Goal: Check status: Check status

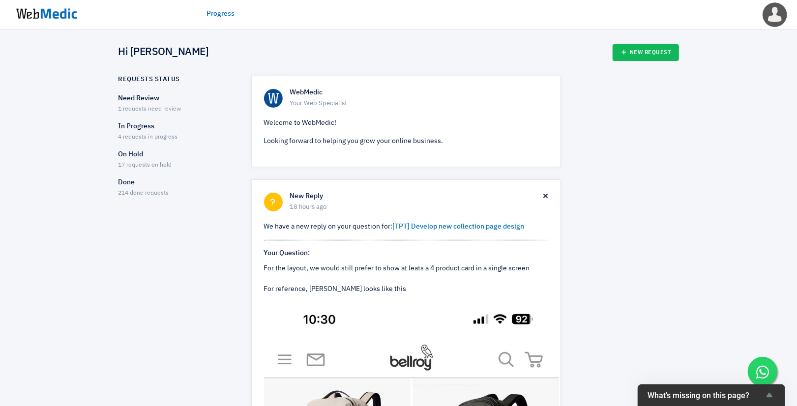
click at [134, 187] on p "Done" at bounding box center [175, 182] width 115 height 10
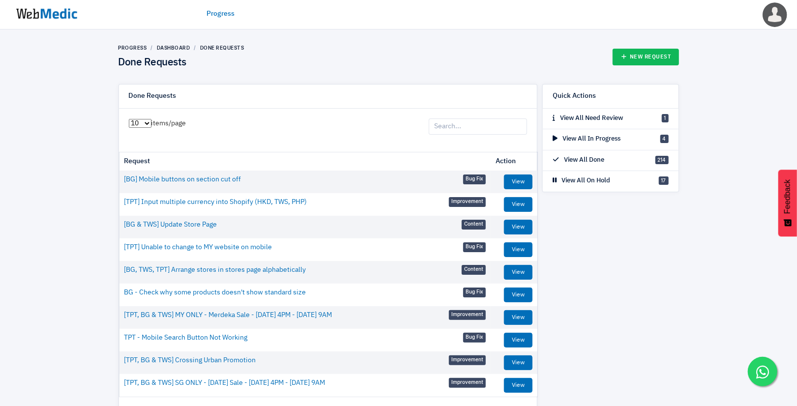
scroll to position [50, 0]
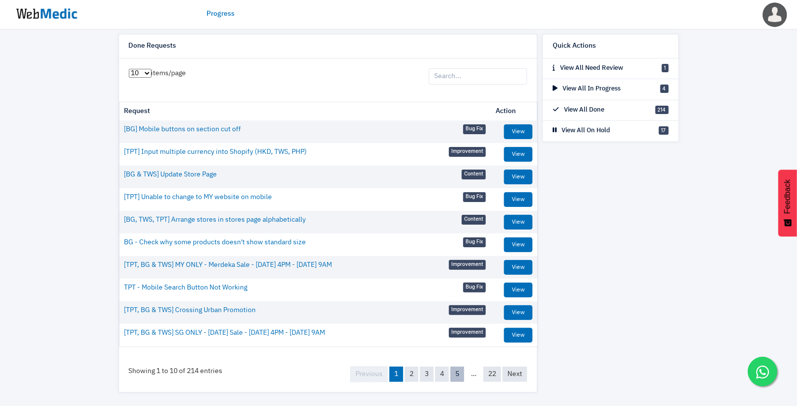
click at [456, 374] on link "5" at bounding box center [457, 374] width 14 height 15
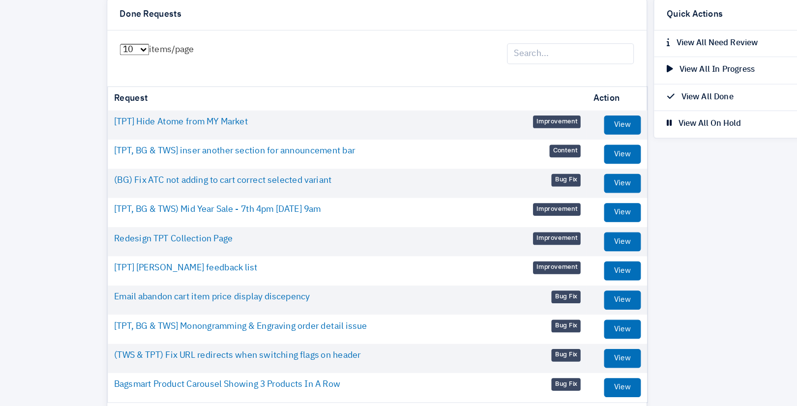
scroll to position [49, 0]
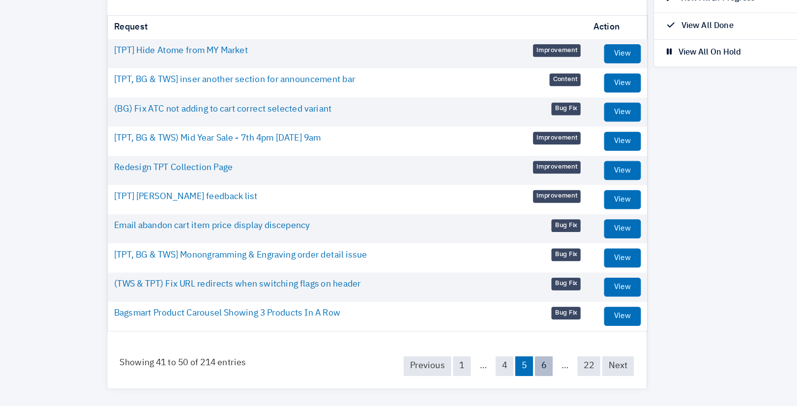
click at [459, 373] on link "6" at bounding box center [457, 374] width 14 height 15
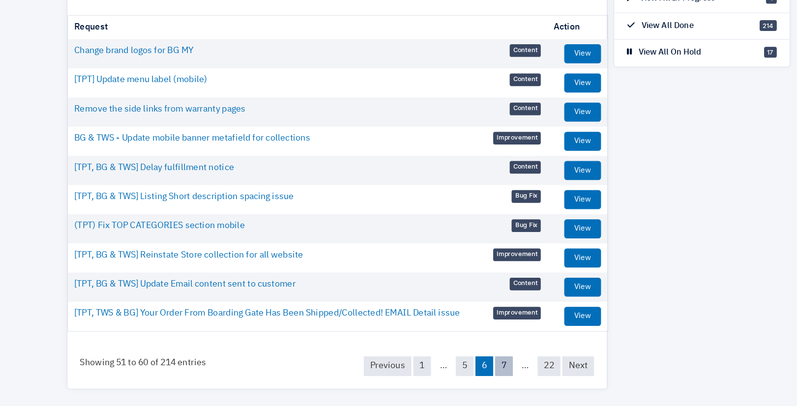
click at [455, 373] on link "7" at bounding box center [457, 374] width 14 height 15
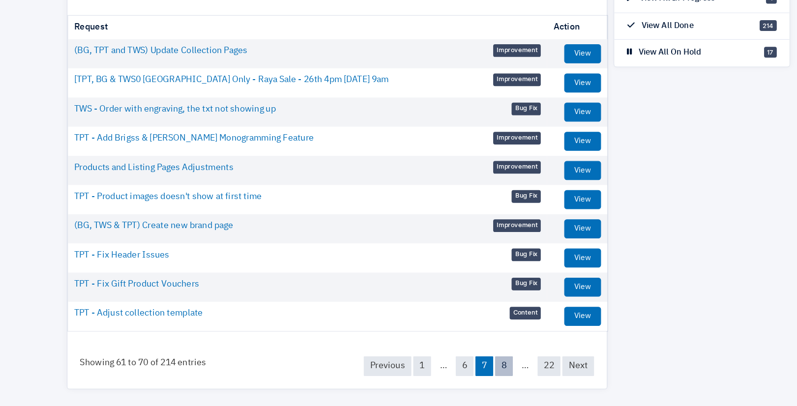
click at [458, 378] on link "8" at bounding box center [457, 374] width 14 height 15
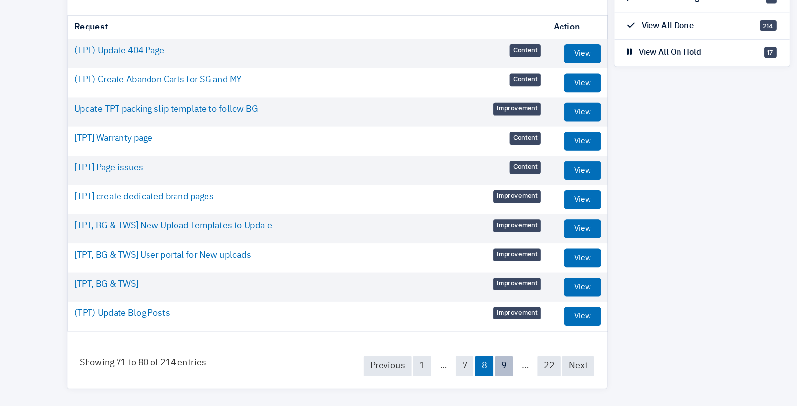
click at [458, 377] on link "9" at bounding box center [457, 374] width 14 height 15
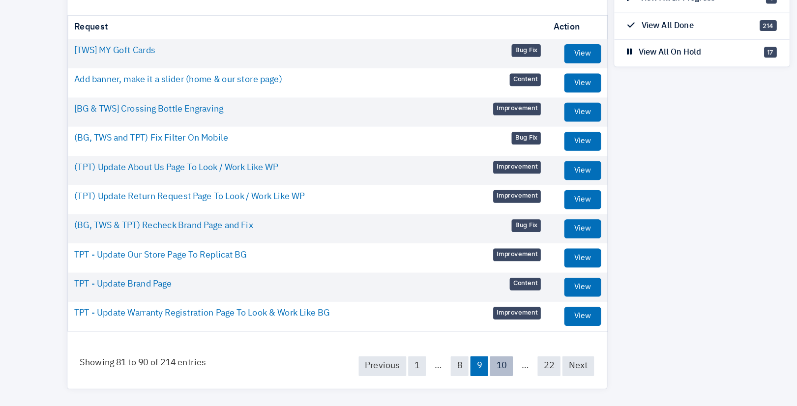
click at [457, 377] on link "10" at bounding box center [455, 374] width 18 height 15
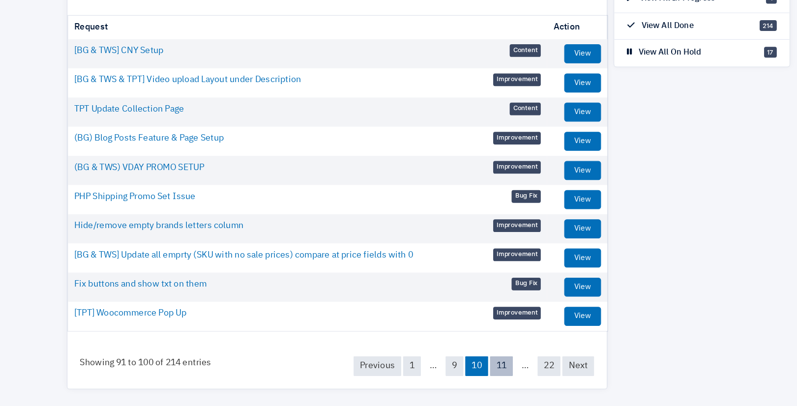
click at [453, 373] on link "11" at bounding box center [455, 374] width 18 height 15
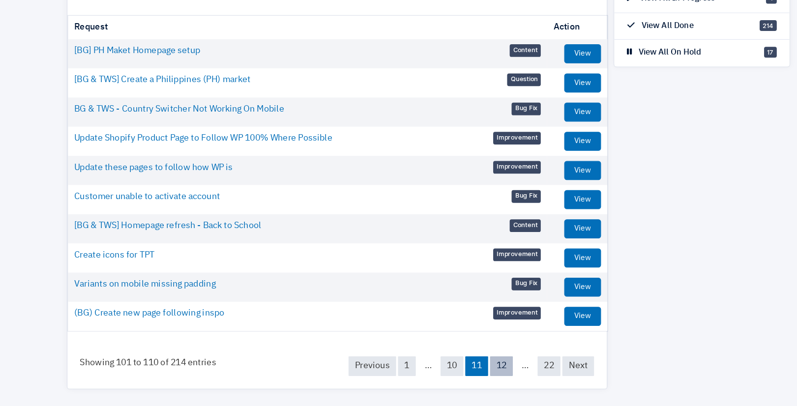
click at [456, 375] on link "12" at bounding box center [455, 374] width 18 height 15
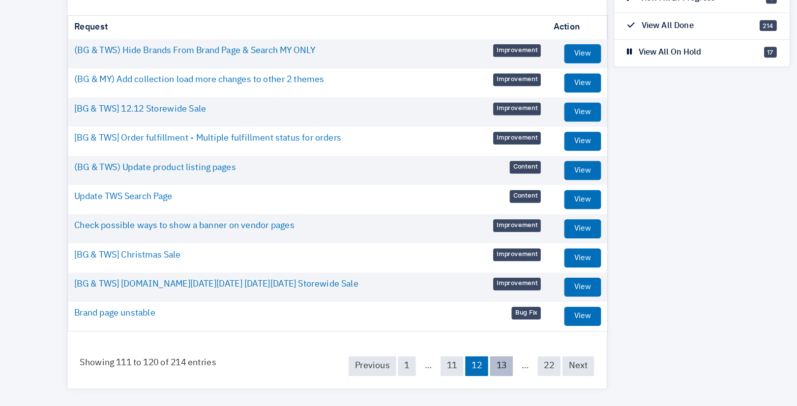
click at [456, 375] on link "13" at bounding box center [455, 374] width 18 height 15
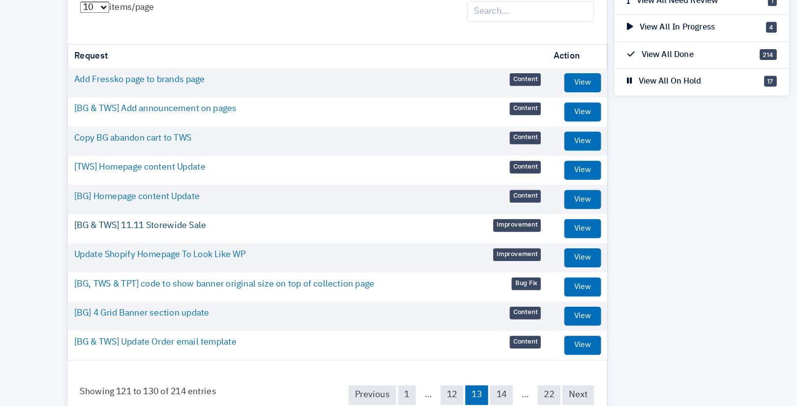
click at [158, 244] on link "[BG & TWS] 11.11 Storewide Sale" at bounding box center [175, 243] width 102 height 10
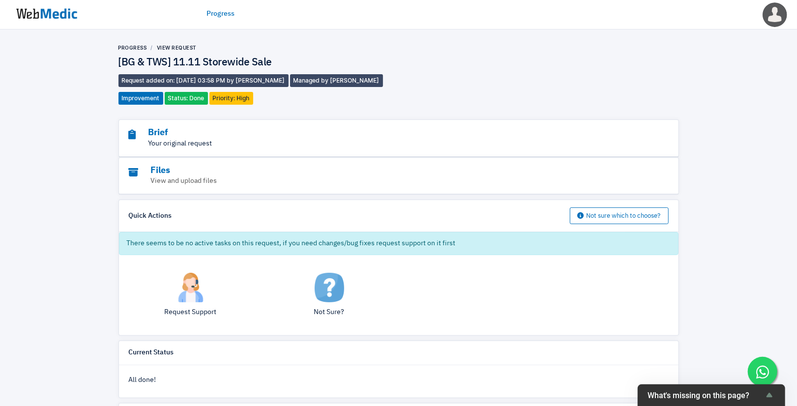
click at [192, 143] on p "Your original request" at bounding box center [372, 144] width 486 height 10
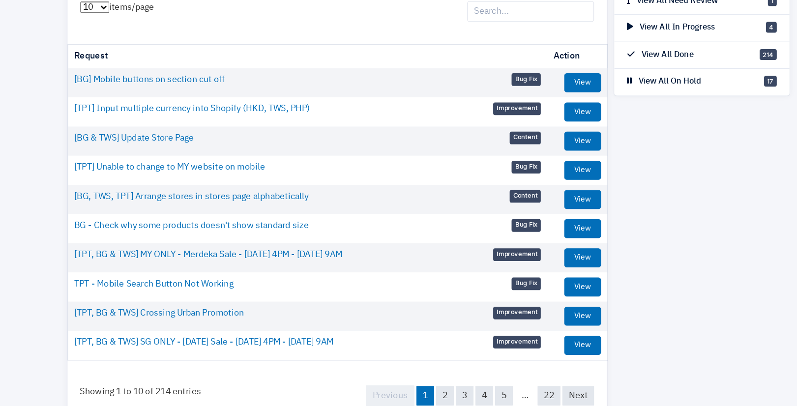
scroll to position [50, 0]
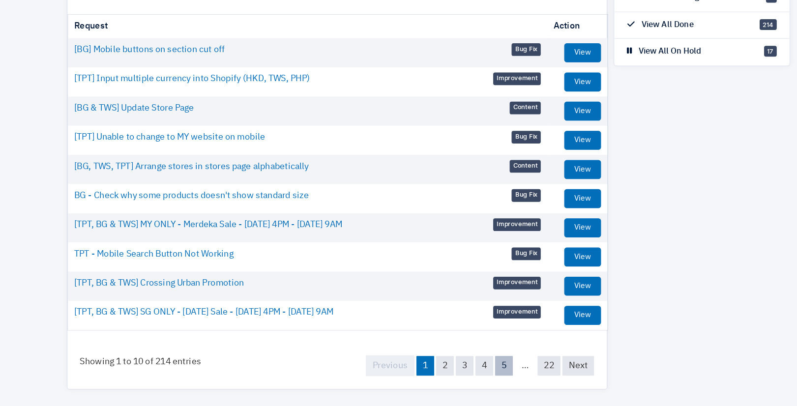
click at [458, 375] on link "5" at bounding box center [457, 374] width 14 height 15
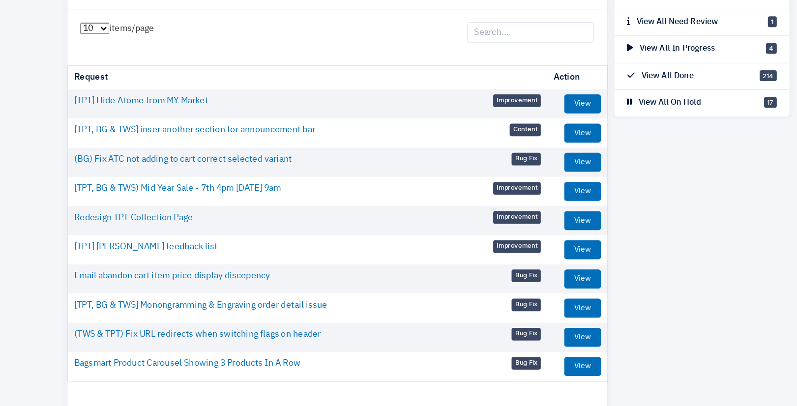
scroll to position [49, 0]
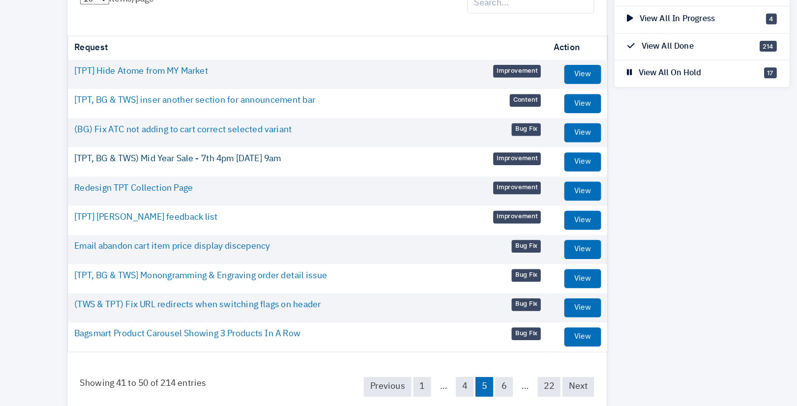
click at [237, 198] on link "[TPT, BG & TWS) Mid Year Sale - 7th 4pm - 13th May 9am" at bounding box center [204, 198] width 160 height 10
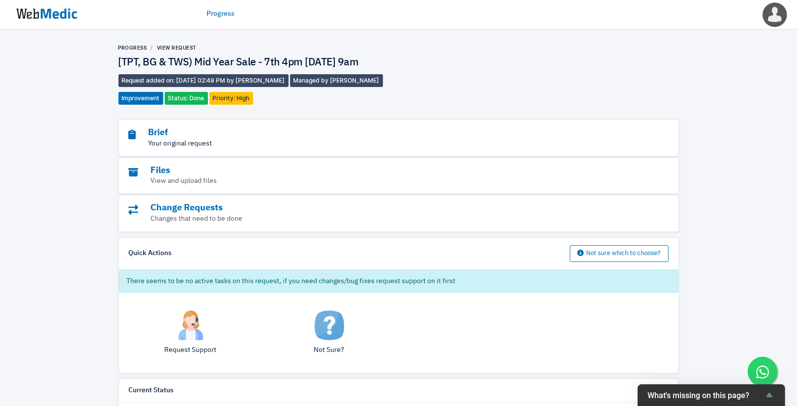
click at [163, 144] on p "Your original request" at bounding box center [372, 144] width 486 height 10
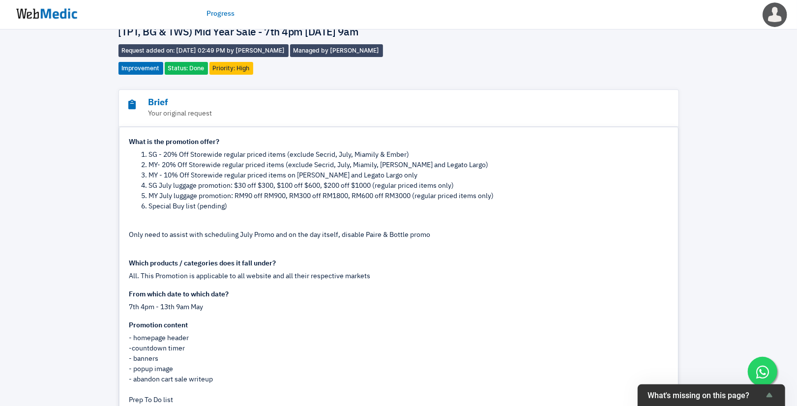
scroll to position [29, 0]
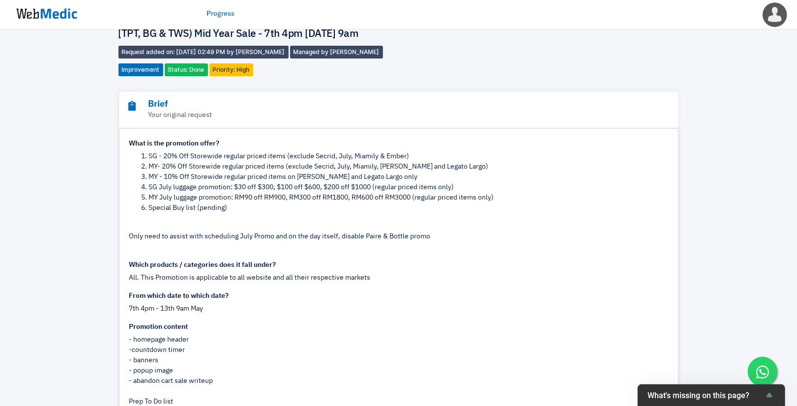
drag, startPoint x: 390, startPoint y: 189, endPoint x: 119, endPoint y: 143, distance: 275.2
copy div "What is the promotion offer? SG - 20% Off Storewide regular priced items (exclu…"
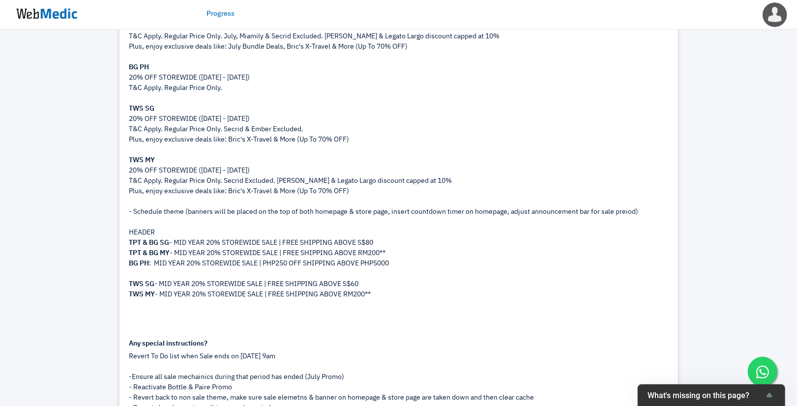
click at [183, 104] on div "Preview text: MID YEAR SALE IS STILL HAPPENING - 20% STOREWIDE TPT & BG SG 20% …" at bounding box center [398, 130] width 539 height 382
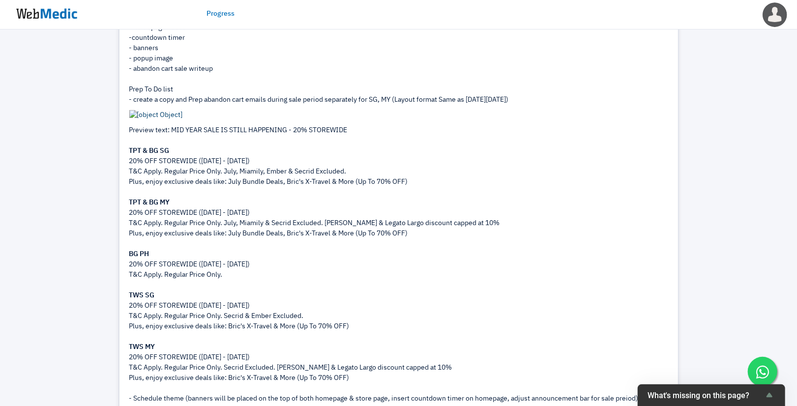
scroll to position [339, 0]
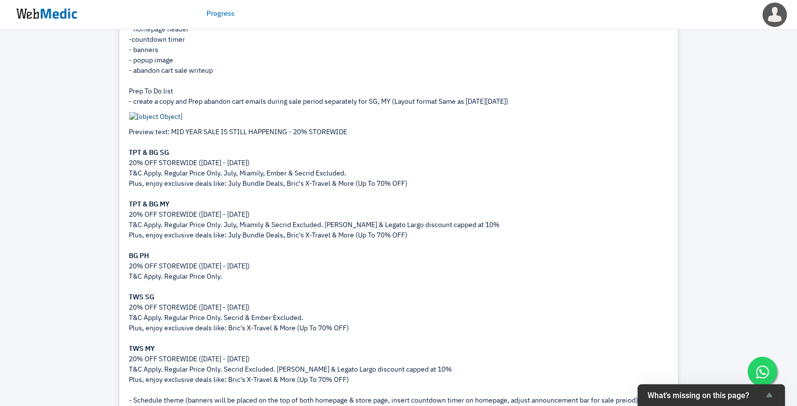
click at [162, 119] on img at bounding box center [156, 117] width 54 height 10
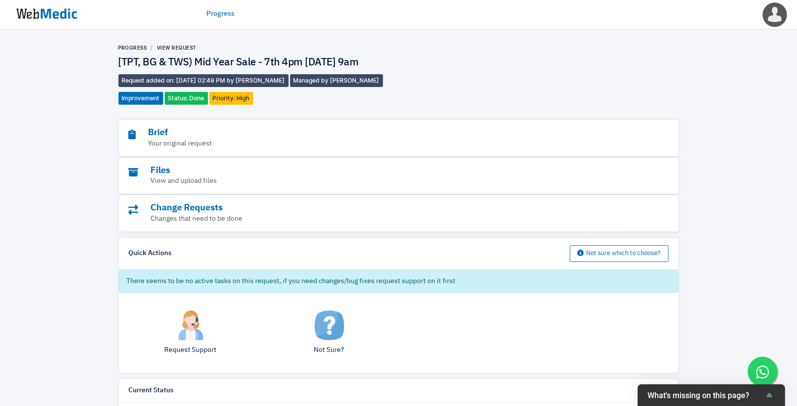
drag, startPoint x: 160, startPoint y: 138, endPoint x: 135, endPoint y: 120, distance: 30.4
click at [135, 120] on div "Brief Your original request" at bounding box center [398, 138] width 559 height 37
click at [143, 140] on p "Your original request" at bounding box center [372, 144] width 486 height 10
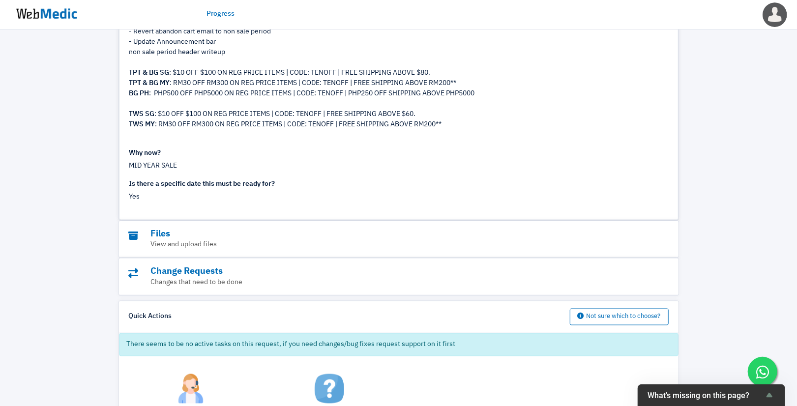
scroll to position [916, 0]
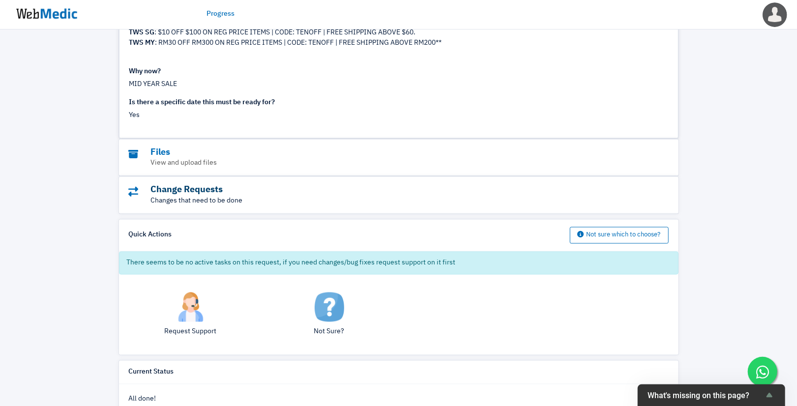
click at [168, 192] on h3 "Change Requests" at bounding box center [372, 189] width 486 height 11
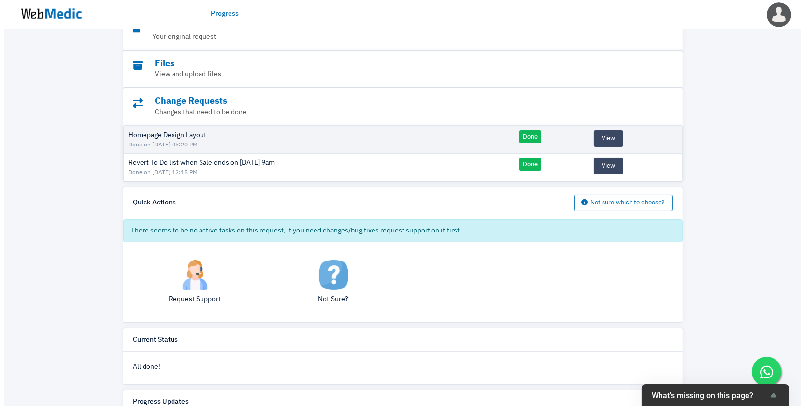
scroll to position [106, 0]
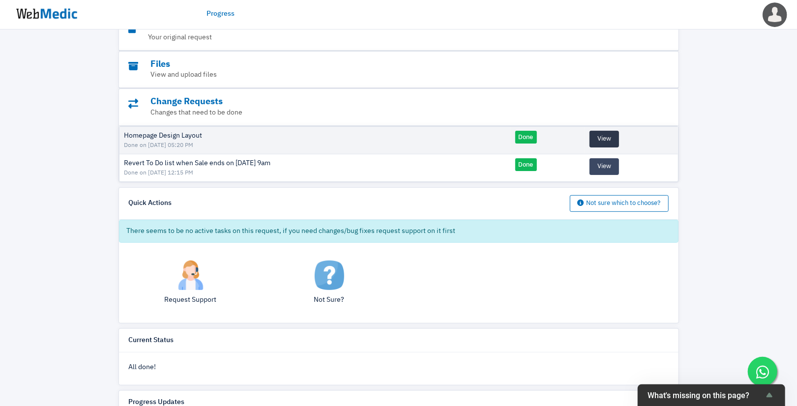
click at [608, 135] on button "View" at bounding box center [603, 139] width 29 height 17
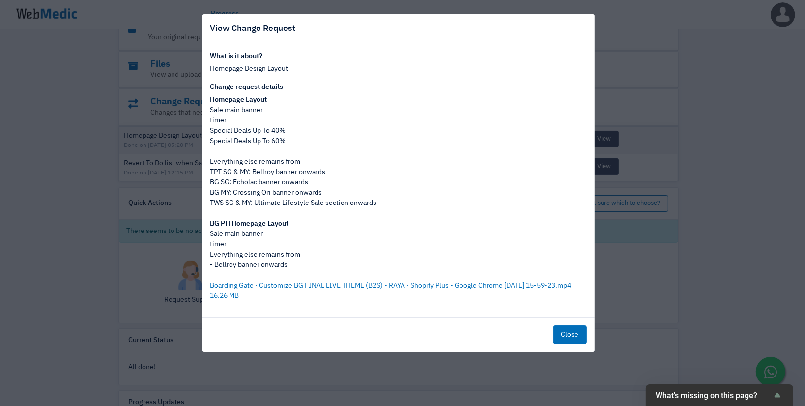
click at [745, 252] on div "View Change Request What is it about? Homepage Design Layout Change request det…" at bounding box center [402, 203] width 805 height 406
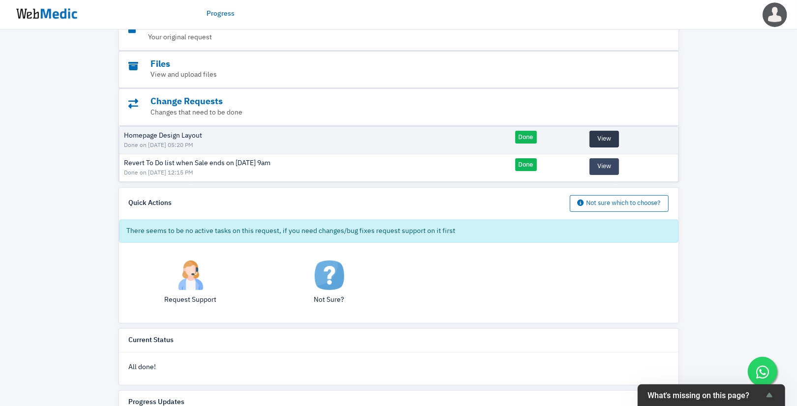
click at [602, 136] on button "View" at bounding box center [603, 139] width 29 height 17
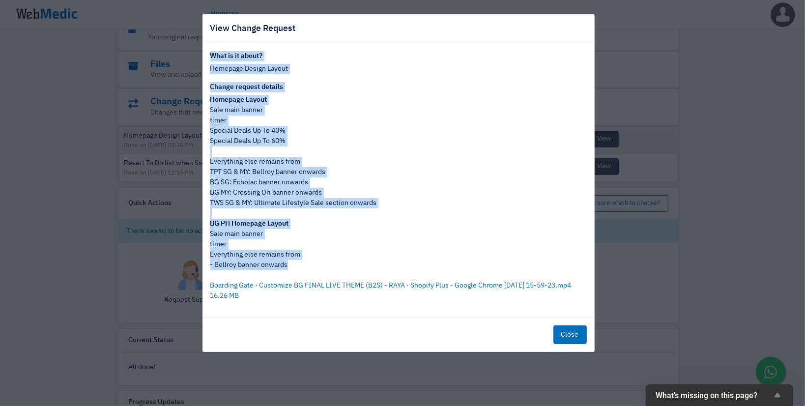
drag, startPoint x: 298, startPoint y: 265, endPoint x: 205, endPoint y: 47, distance: 236.9
click at [205, 47] on div "What is it about? Homepage Design Layout Change request details Homepage Layout…" at bounding box center [398, 180] width 392 height 274
copy div "What is it about? Homepage Design Layout Change request details Homepage Layout…"
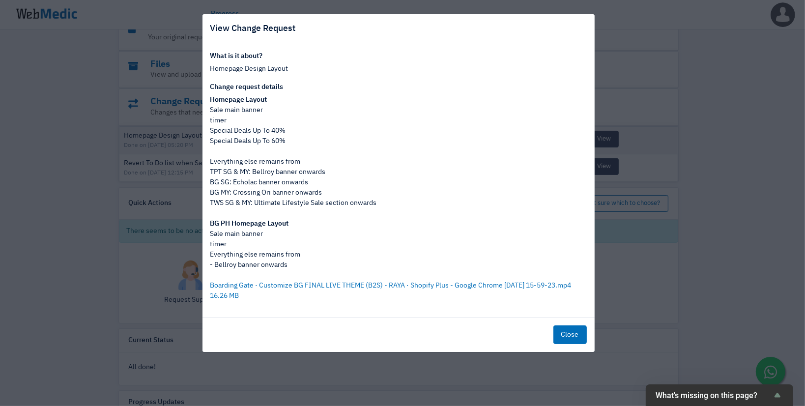
click at [665, 291] on div "View Change Request What is it about? Homepage Design Layout Change request det…" at bounding box center [402, 203] width 805 height 406
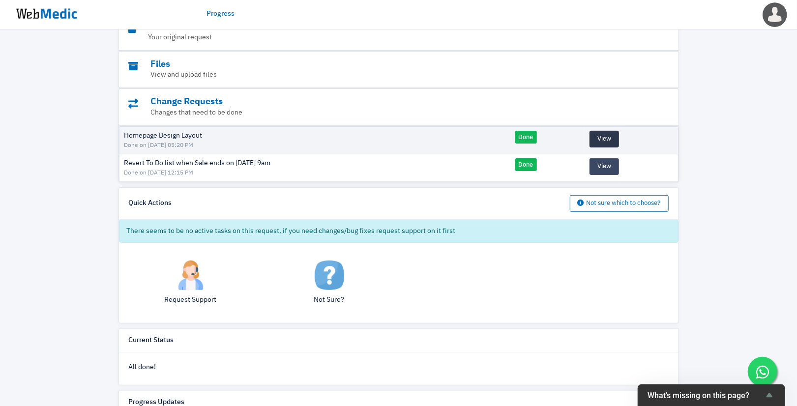
click at [594, 135] on button "View" at bounding box center [603, 139] width 29 height 17
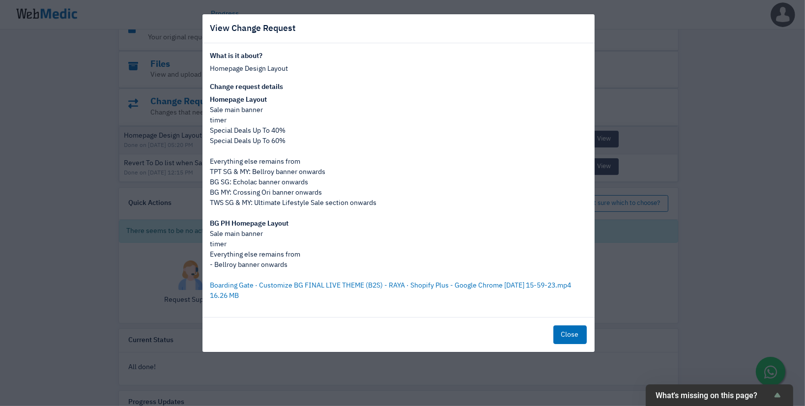
click at [634, 190] on div "View Change Request What is it about? Homepage Design Layout Change request det…" at bounding box center [402, 203] width 805 height 406
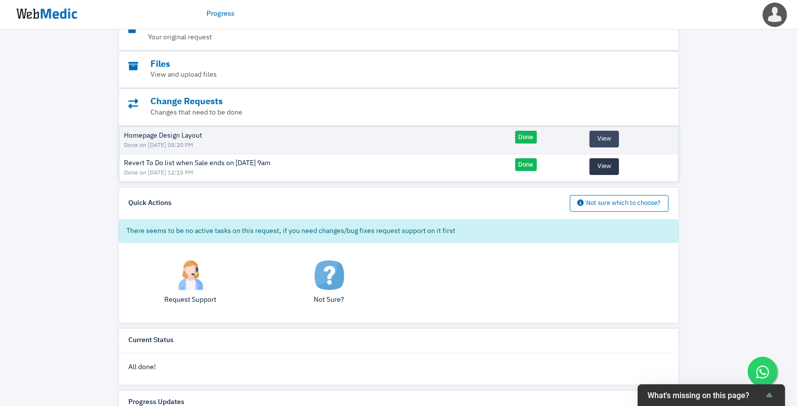
click at [607, 167] on button "View" at bounding box center [603, 166] width 29 height 17
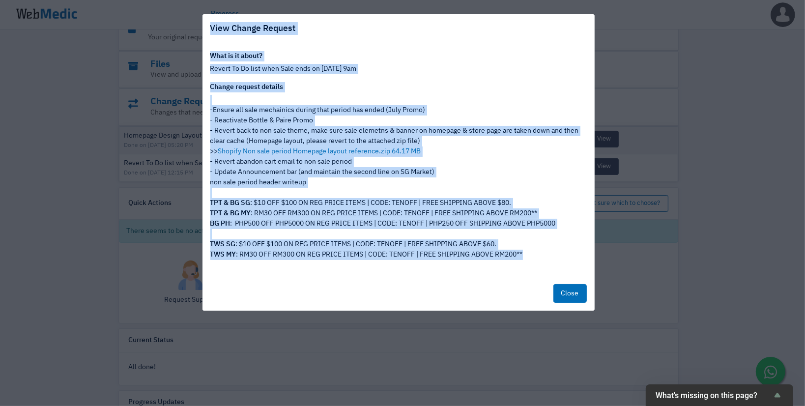
drag, startPoint x: 535, startPoint y: 257, endPoint x: 210, endPoint y: 38, distance: 391.2
click at [210, 38] on div "View Change Request What is it about? Revert To Do list when Sale ends on [DATE…" at bounding box center [398, 162] width 393 height 297
click at [242, 70] on p "Revert To Do list when Sale ends on [DATE] 9am" at bounding box center [398, 69] width 376 height 10
drag, startPoint x: 538, startPoint y: 257, endPoint x: 201, endPoint y: 53, distance: 393.8
click at [202, 53] on div "What is it about? Revert To Do list when Sale ends on [DATE] 9am Change request…" at bounding box center [398, 159] width 392 height 232
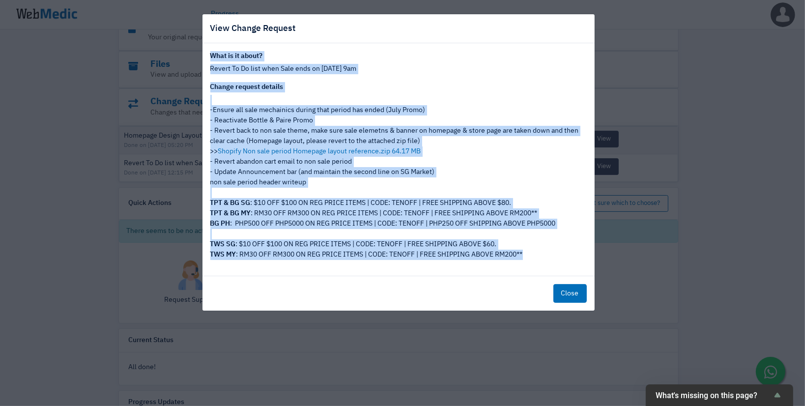
copy div "Lore ip do sitam? Consec Ad El sedd eius Temp inci ut 21la Etd 7ma Aliqua enima…"
